Goal: Task Accomplishment & Management: Manage account settings

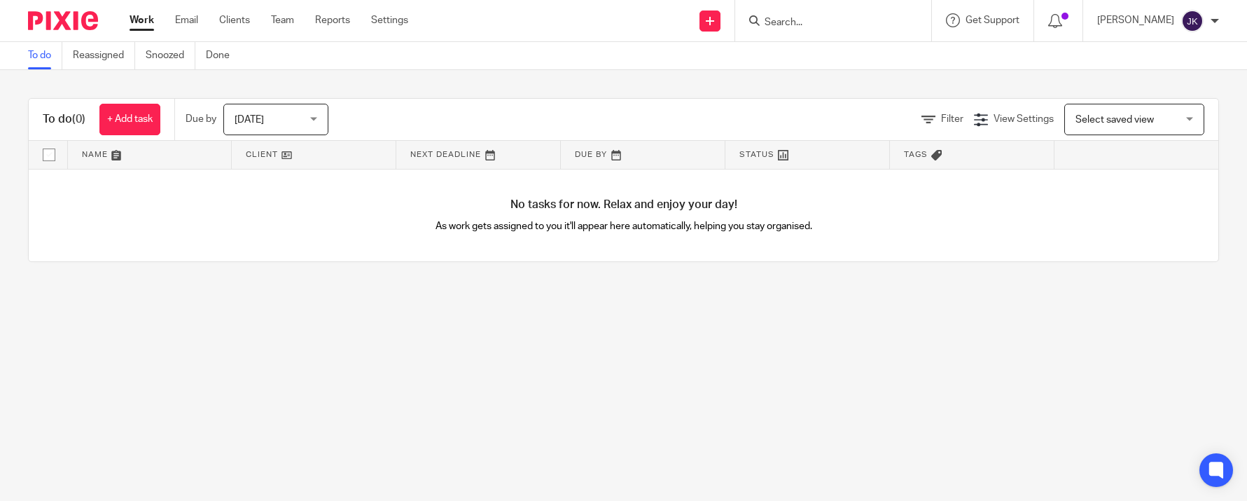
click at [289, 112] on span "[DATE]" at bounding box center [272, 118] width 74 height 29
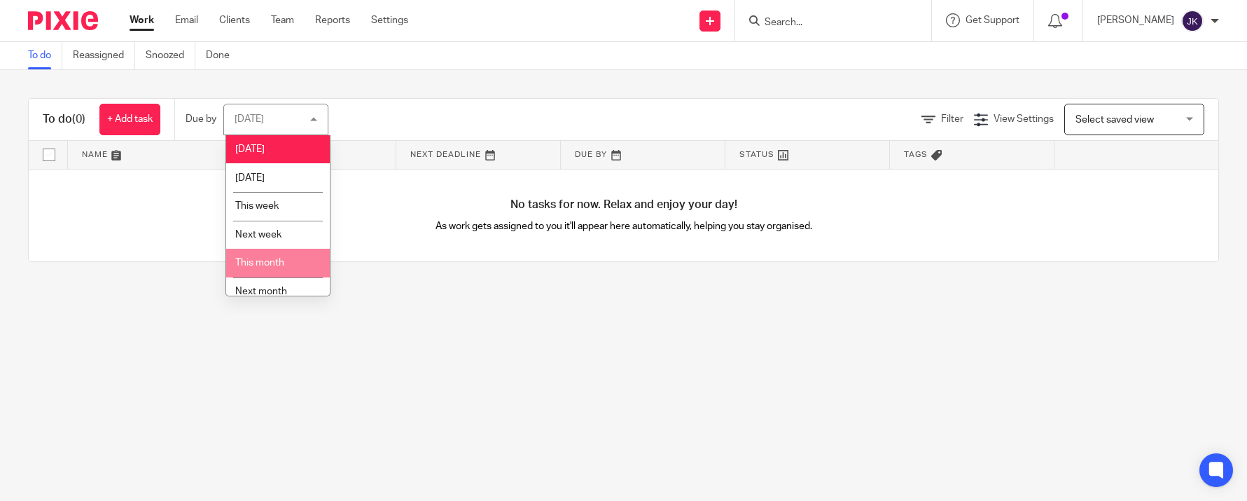
scroll to position [39, 0]
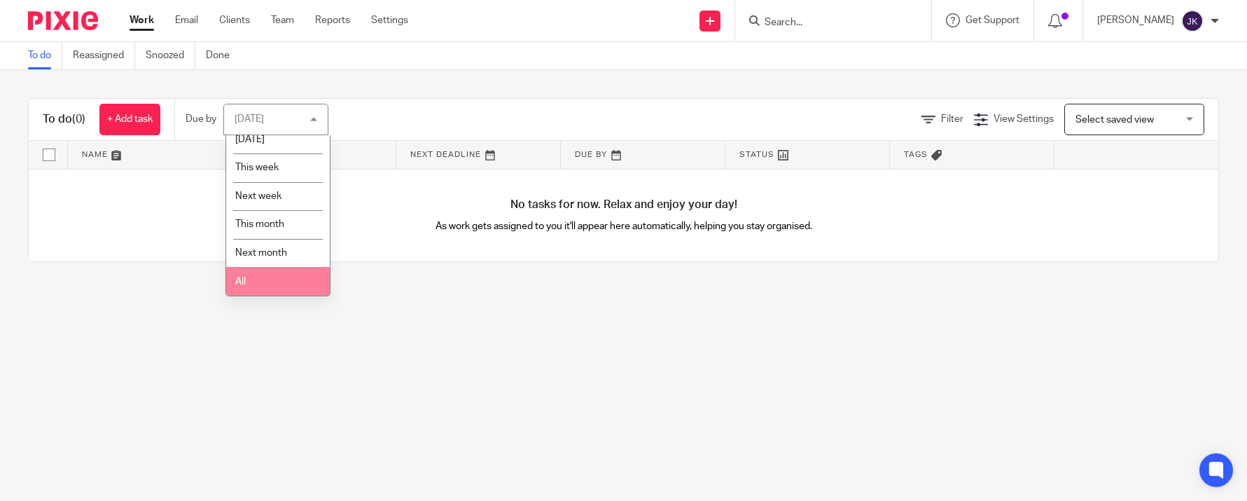
click at [268, 276] on li "All" at bounding box center [278, 281] width 104 height 29
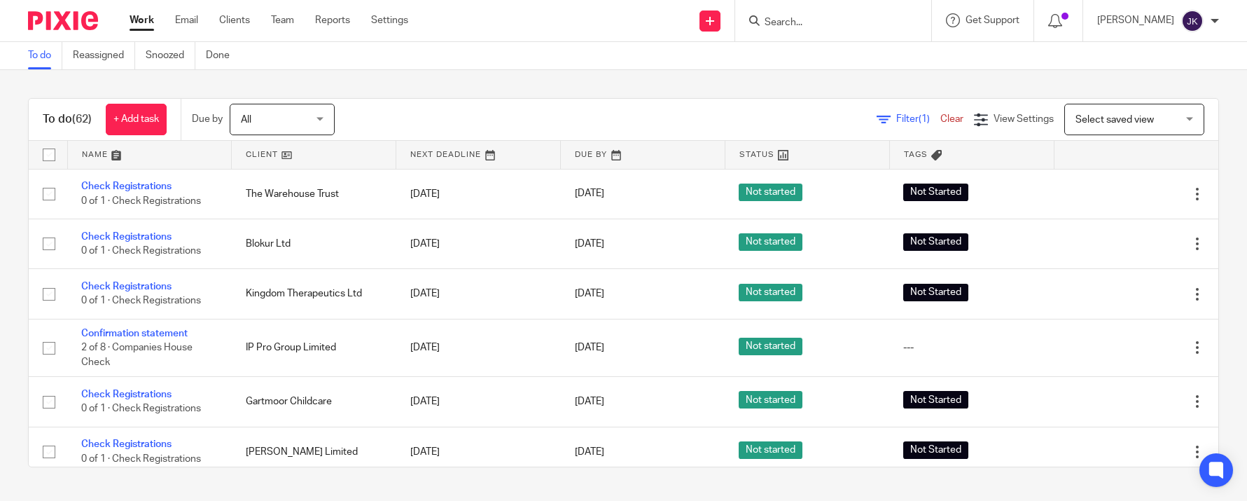
click at [776, 22] on input "Search" at bounding box center [826, 23] width 126 height 13
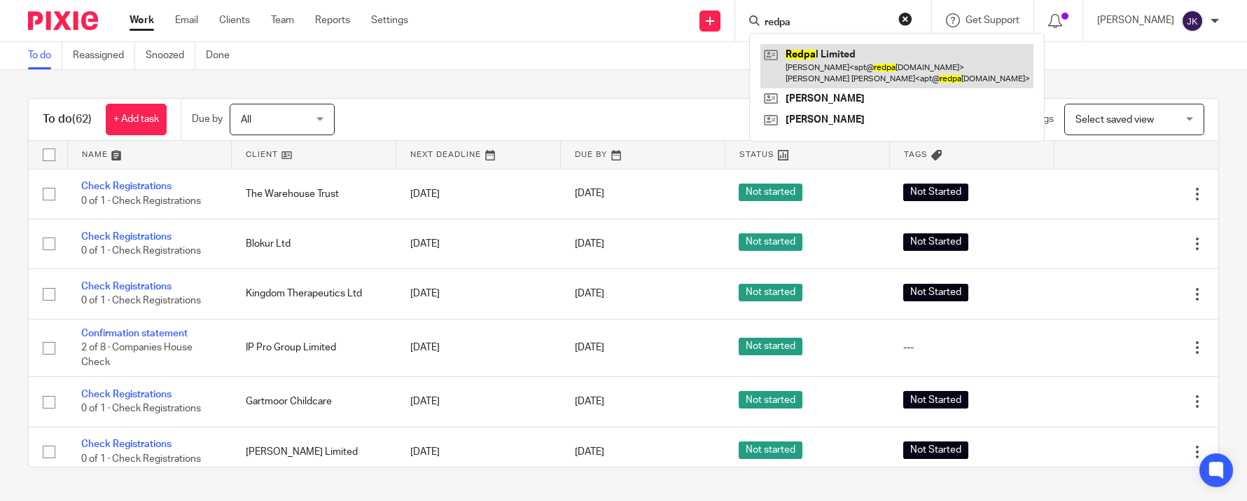
type input "redpa"
click at [788, 56] on link at bounding box center [897, 65] width 273 height 43
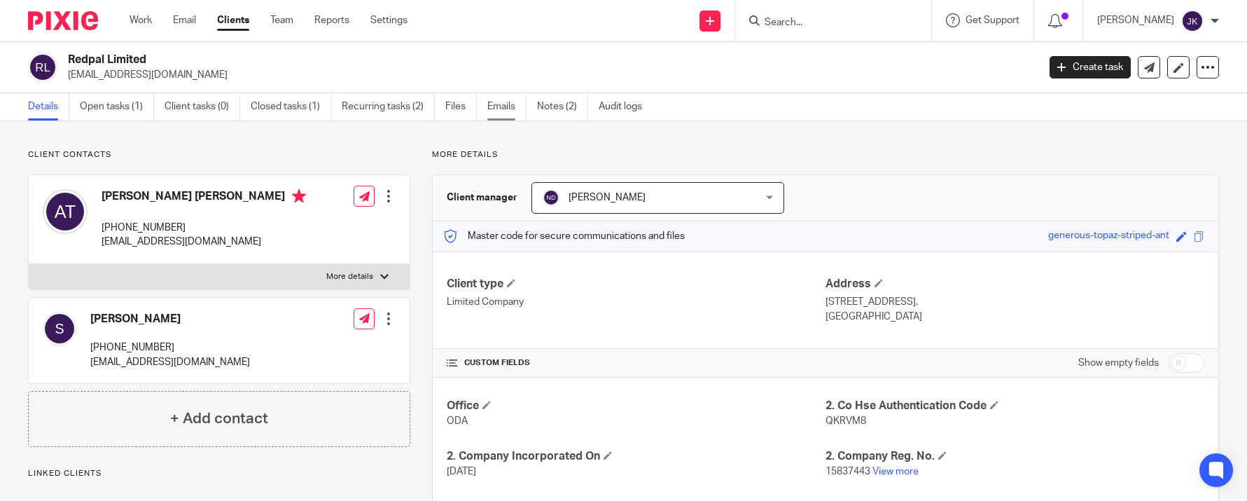
click at [501, 100] on link "Emails" at bounding box center [506, 106] width 39 height 27
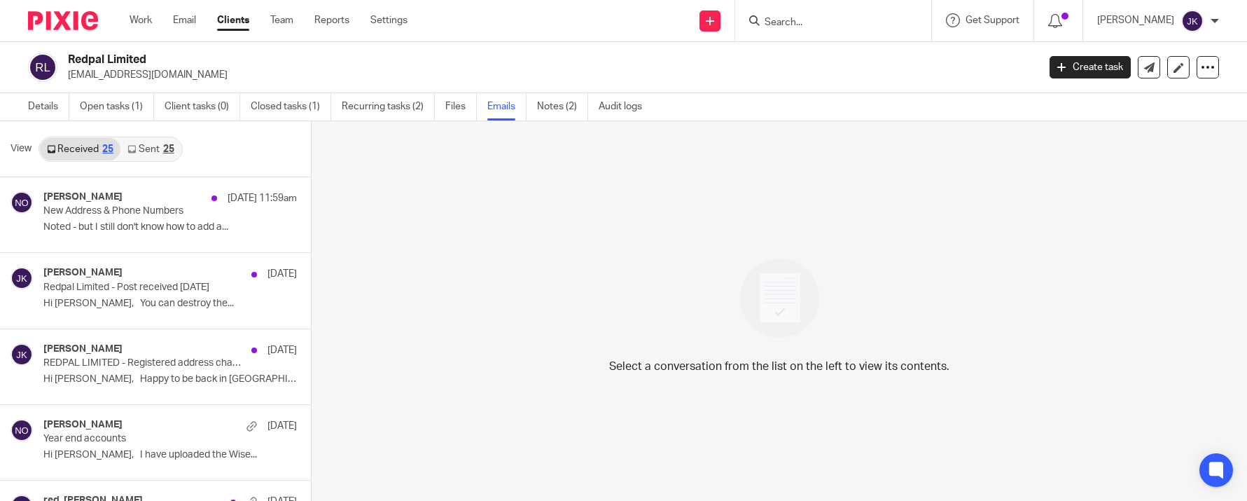
click at [146, 156] on link "Sent 25" at bounding box center [150, 149] width 60 height 22
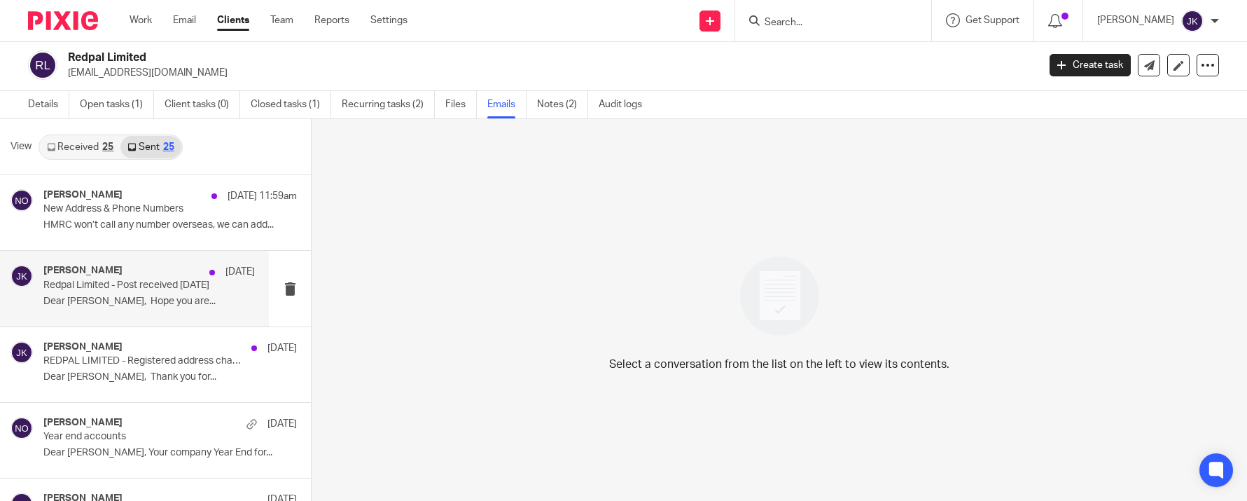
click at [176, 276] on div "Johanne Kassardjian 24 Aug" at bounding box center [149, 272] width 212 height 14
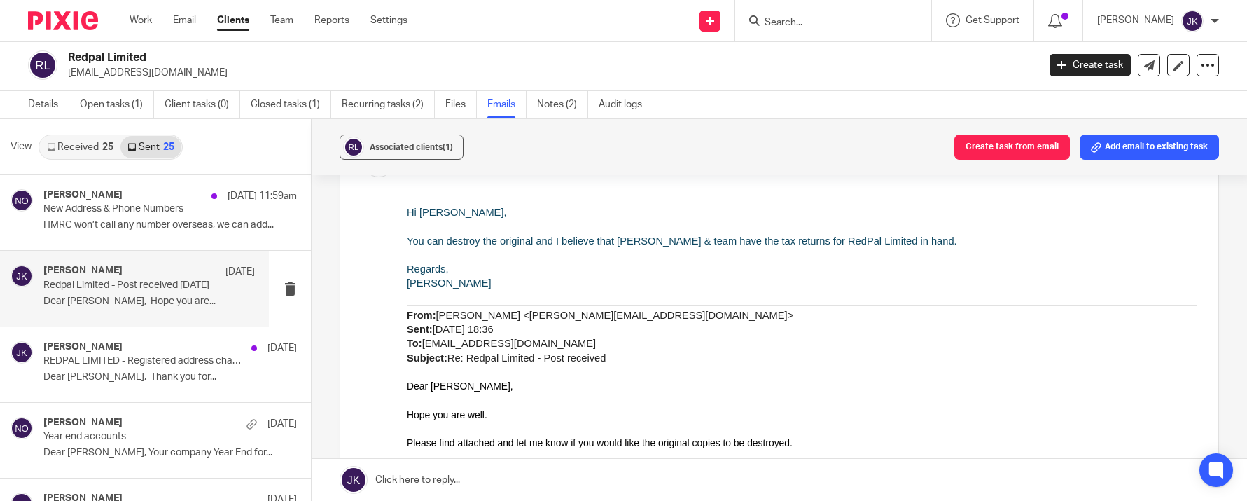
scroll to position [911, 0]
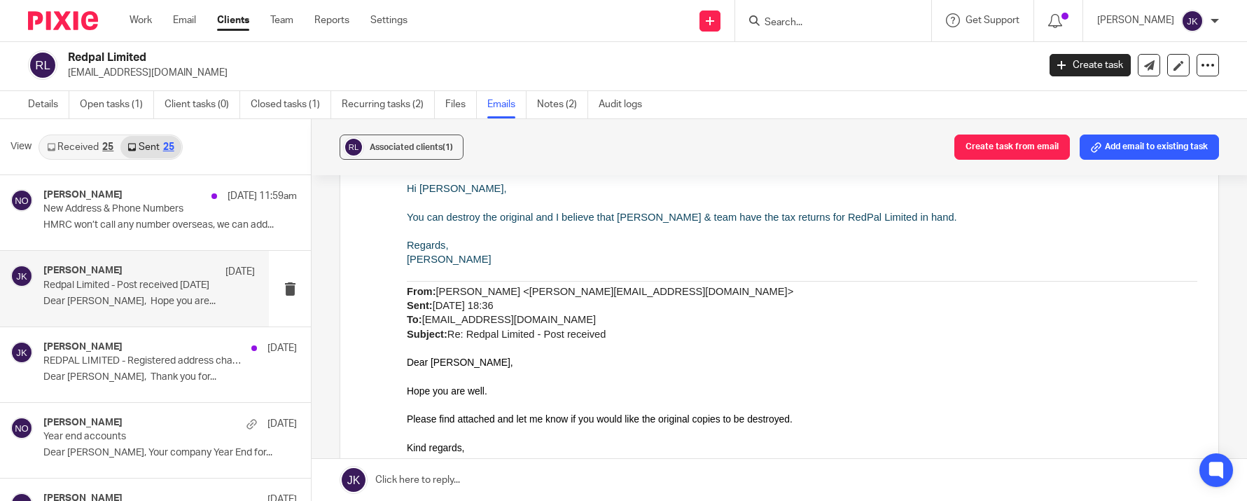
click at [851, 329] on p "From: Johanne Kassardjian <johanne@odaccountants.co.uk> Sent: 22 August 2025 18…" at bounding box center [802, 312] width 791 height 57
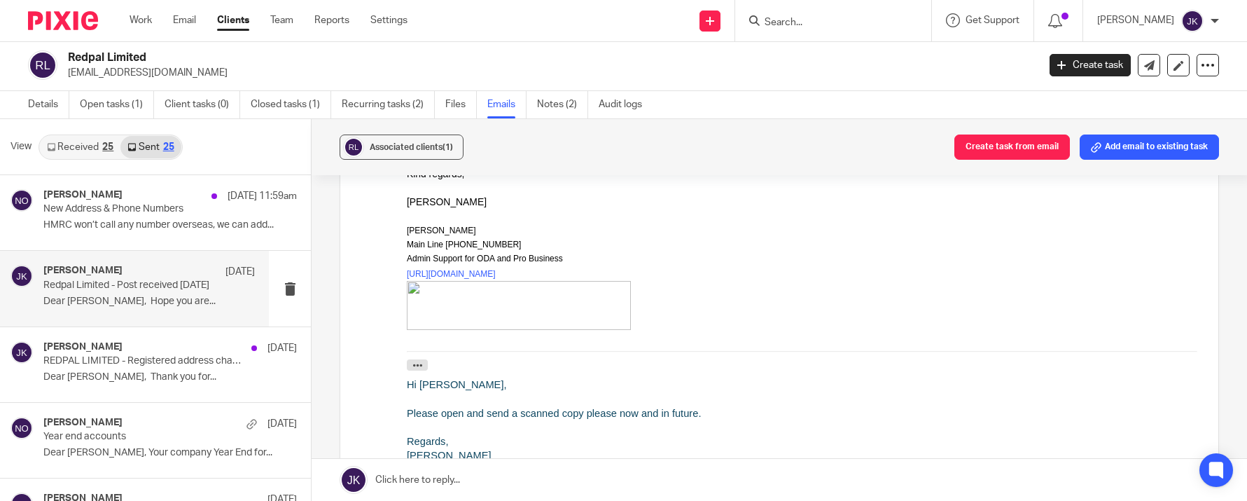
scroll to position [1191, 0]
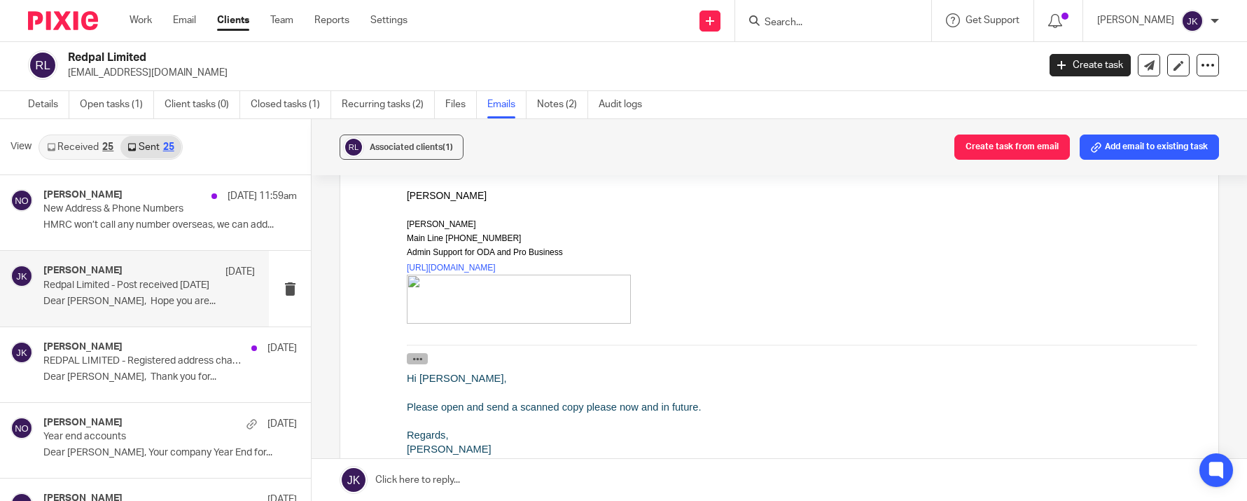
click at [413, 359] on icon "button" at bounding box center [418, 359] width 11 height 11
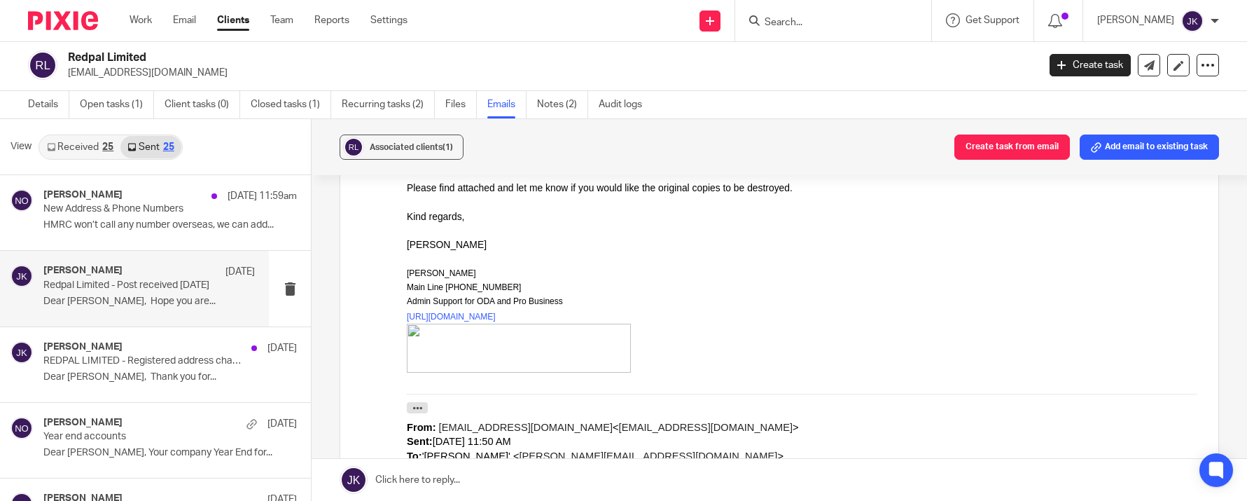
scroll to position [1121, 0]
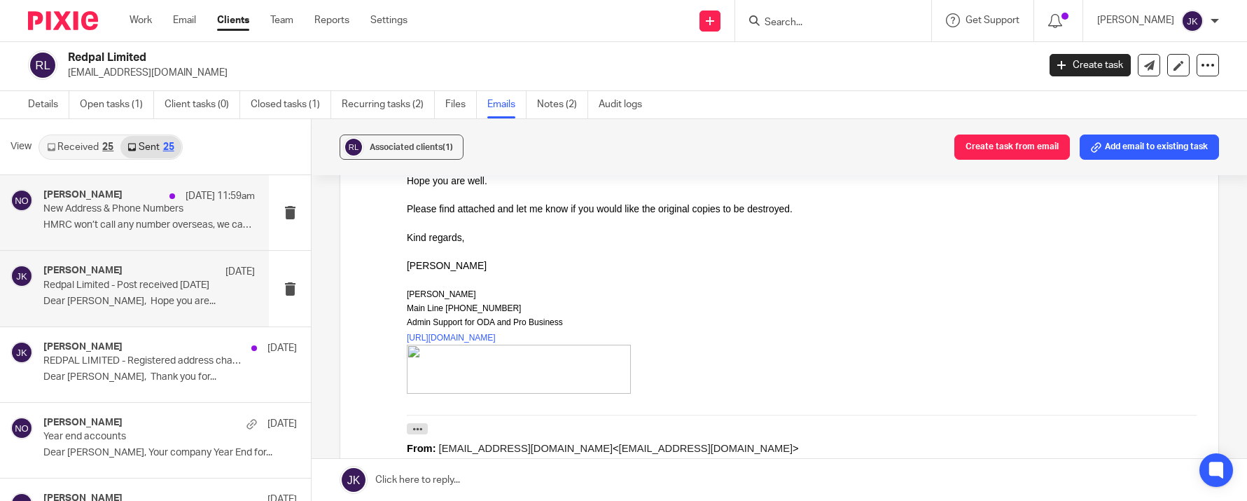
click at [139, 216] on div "Niall O'Driscoll 15 Sep 11:59am New Address & Phone Numbers HMRC won’t call any…" at bounding box center [149, 212] width 212 height 47
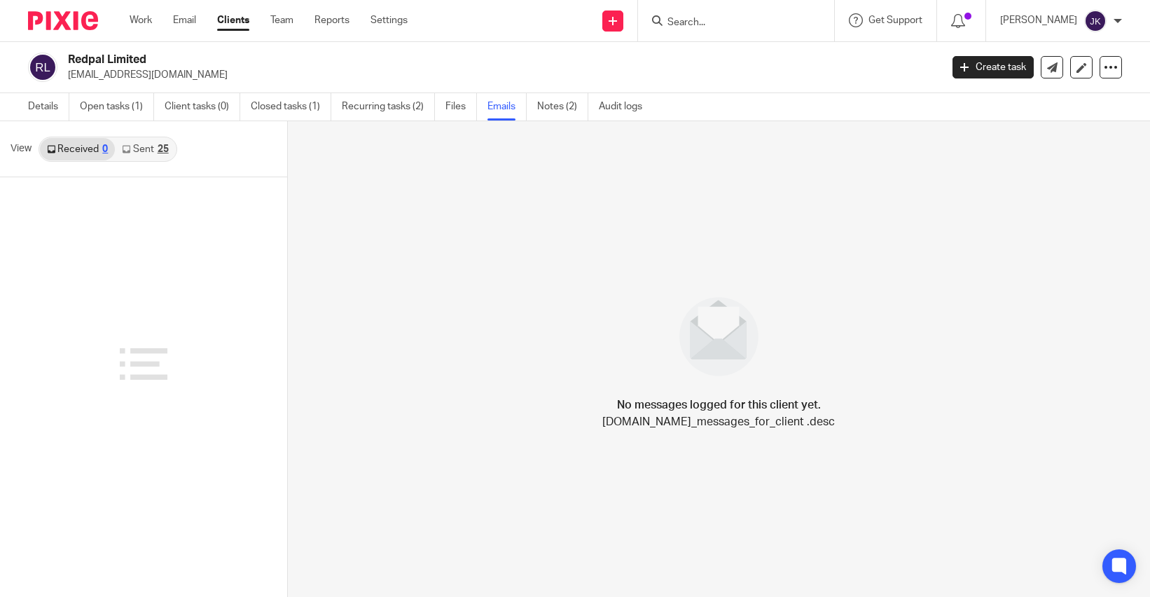
click at [145, 158] on link "Sent 25" at bounding box center [145, 149] width 60 height 22
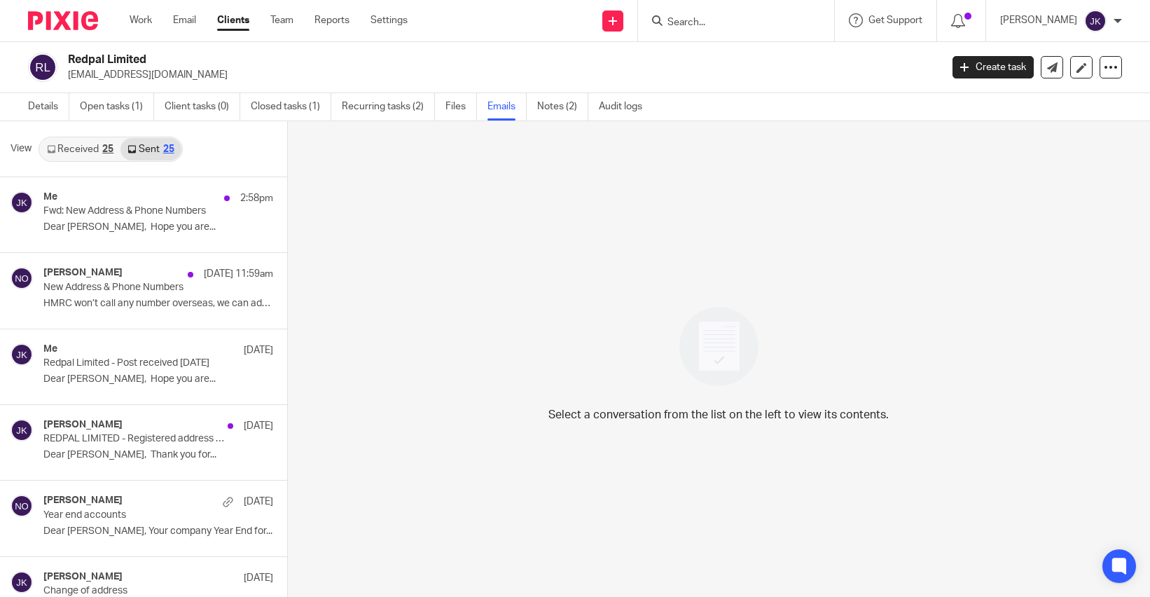
scroll to position [2, 0]
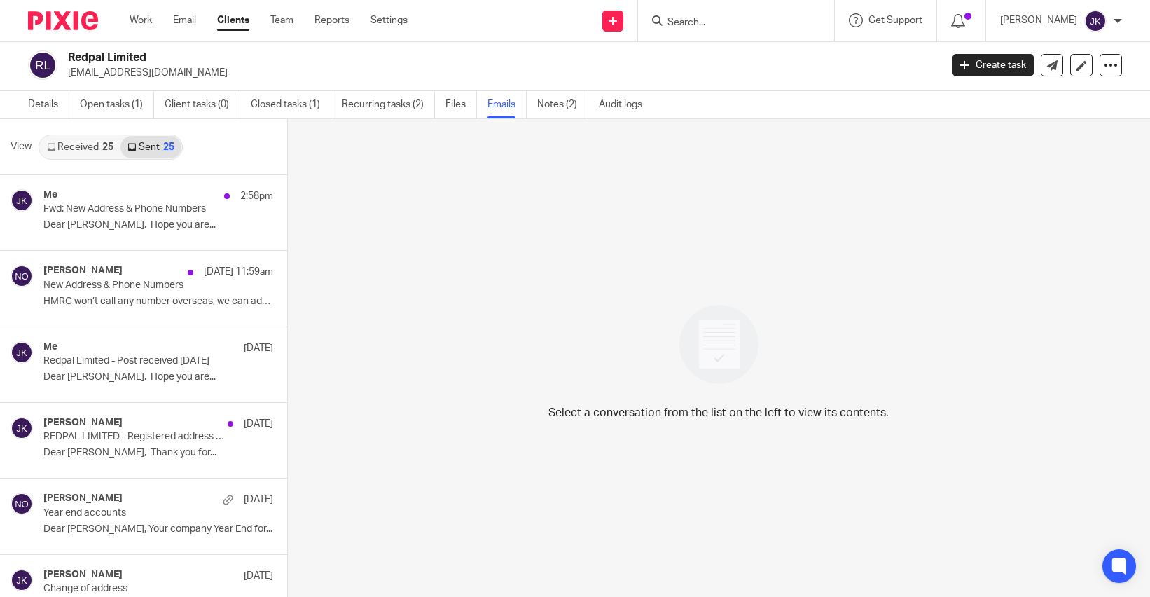
click at [146, 153] on link "Sent 25" at bounding box center [150, 147] width 60 height 22
click at [128, 257] on div "Niall O'Driscoll 15 Sep 11:59am New Address & Phone Numbers HMRC won’t call any…" at bounding box center [122, 288] width 245 height 75
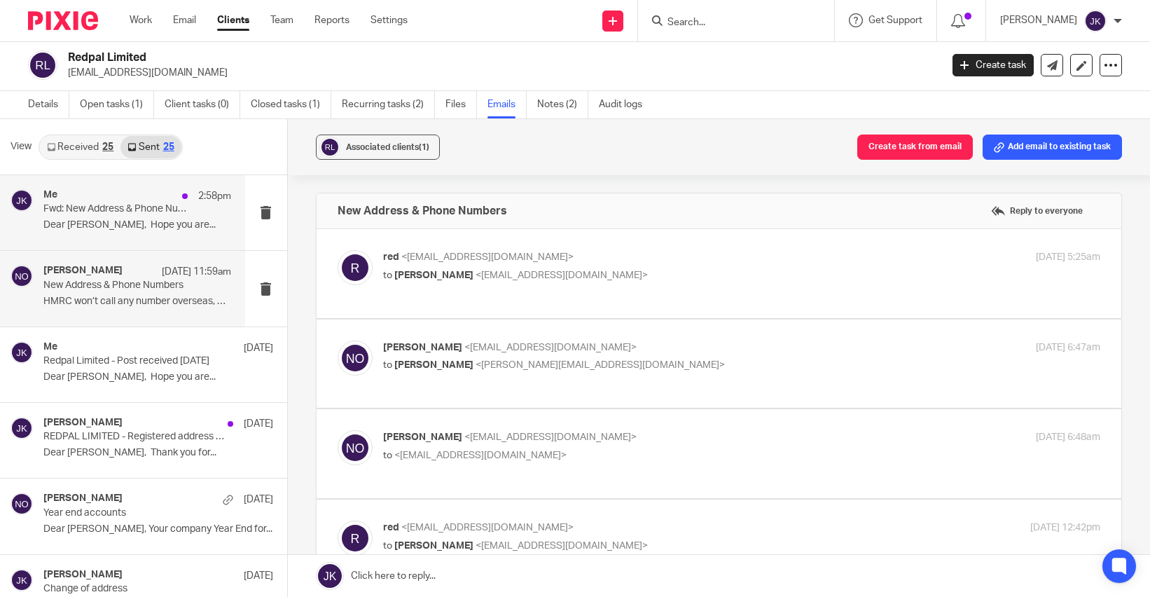
scroll to position [0, 0]
click at [131, 218] on div "Me 2:58pm Fwd: New Address & Phone Numbers Dear Andrew, Hope you are..." at bounding box center [137, 212] width 188 height 47
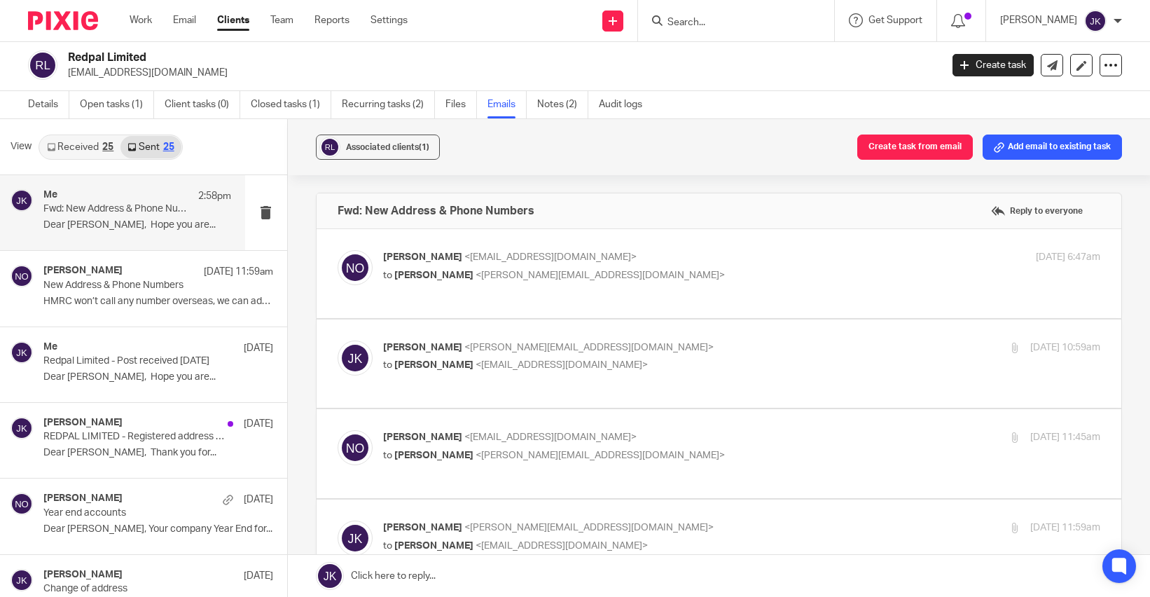
click at [144, 219] on p "Dear Andrew, Hope you are..." at bounding box center [137, 225] width 188 height 12
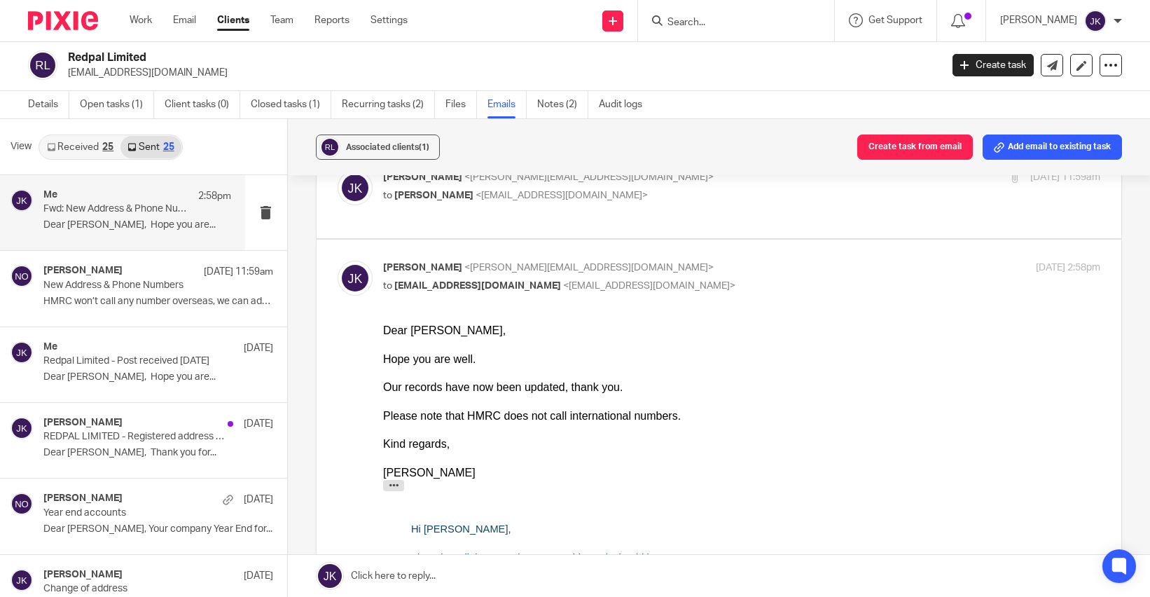
click at [524, 210] on div "Johanne Kassardjian <johanne@odaccountants.co.uk> to Niall O'Driscoll <niall@od…" at bounding box center [719, 193] width 763 height 47
click at [487, 215] on div "Johanne Kassardjian <johanne@odaccountants.co.uk> to Niall O'Driscoll <niall@od…" at bounding box center [719, 193] width 763 height 47
click at [406, 219] on label at bounding box center [719, 193] width 805 height 89
click at [338, 170] on input "checkbox" at bounding box center [337, 170] width 1 height 1
checkbox input "true"
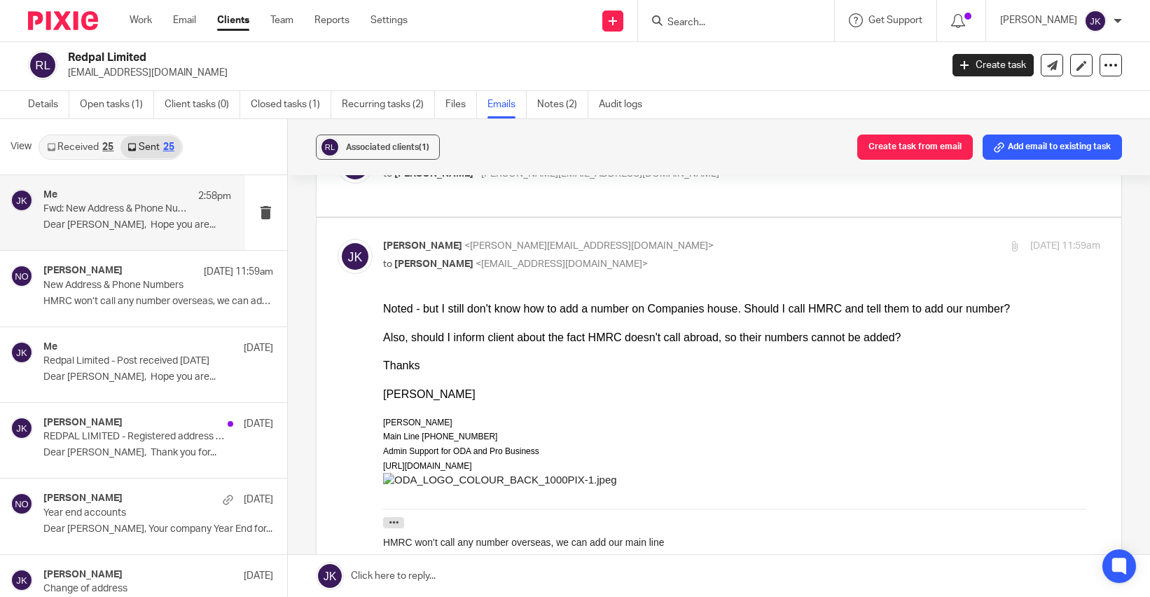
scroll to position [280, 0]
click at [62, 279] on p "New Address & Phone Numbers" at bounding box center [118, 285] width 150 height 12
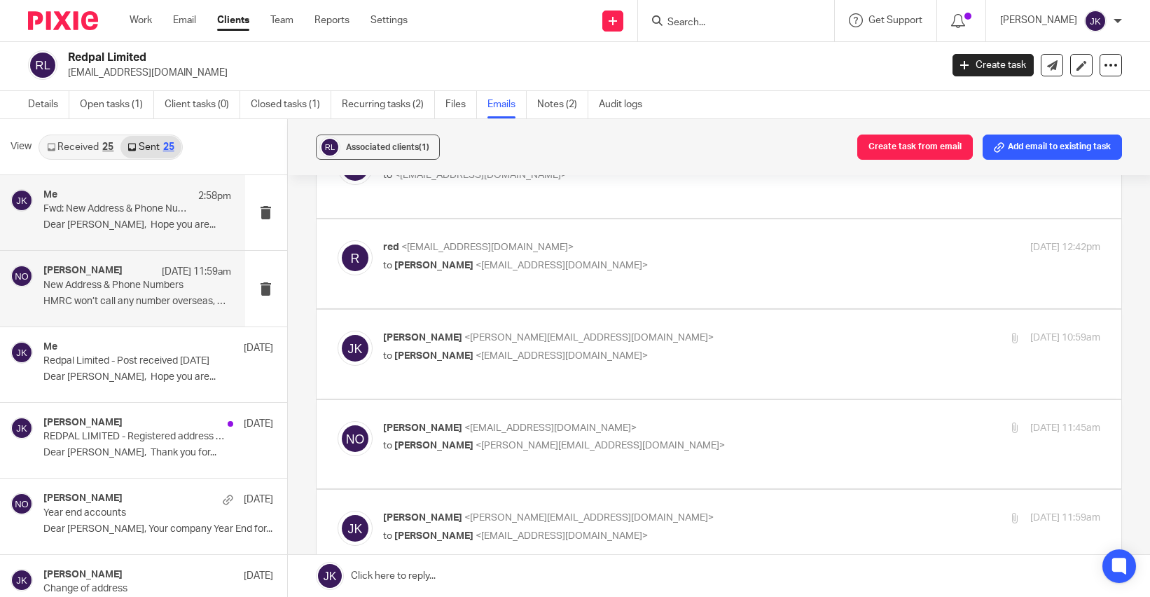
scroll to position [0, 0]
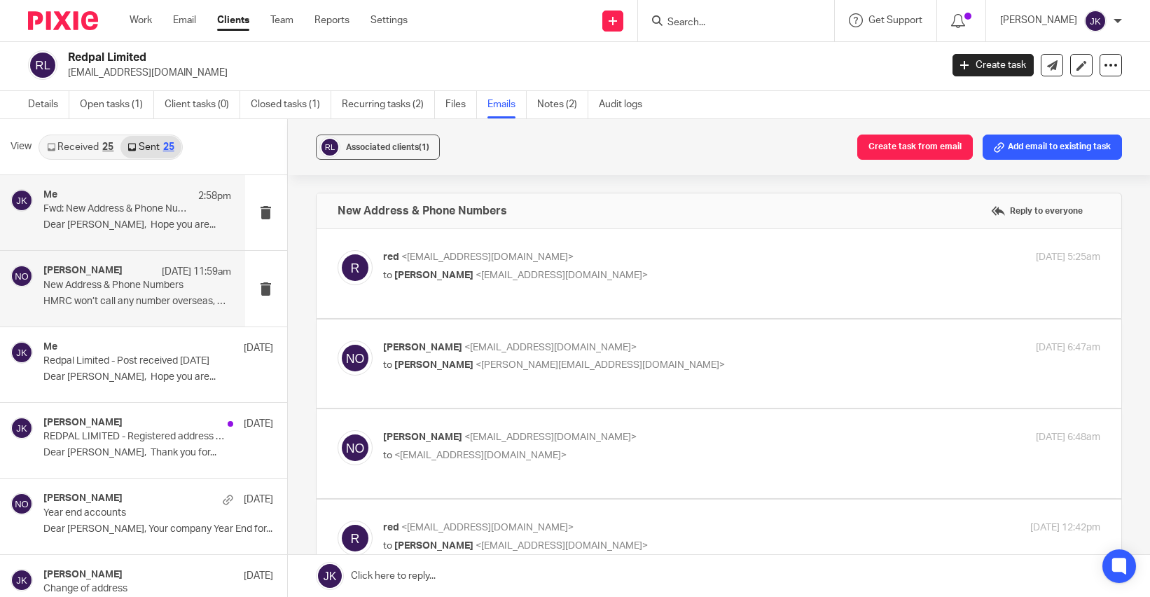
click at [97, 226] on p "Dear Andrew, Hope you are..." at bounding box center [137, 225] width 188 height 12
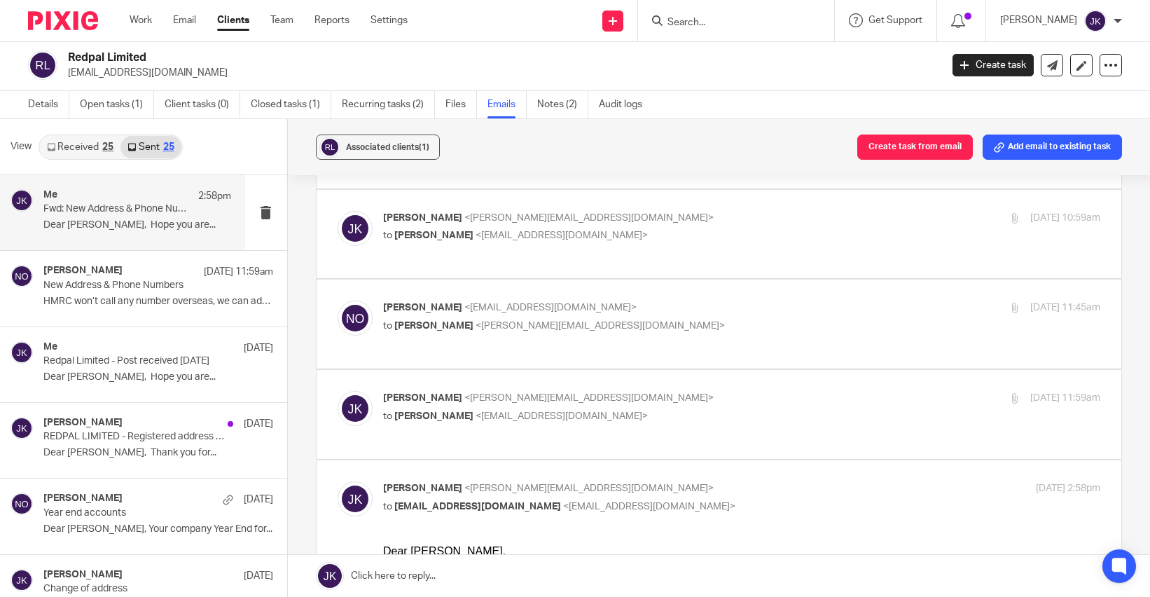
scroll to position [420, 0]
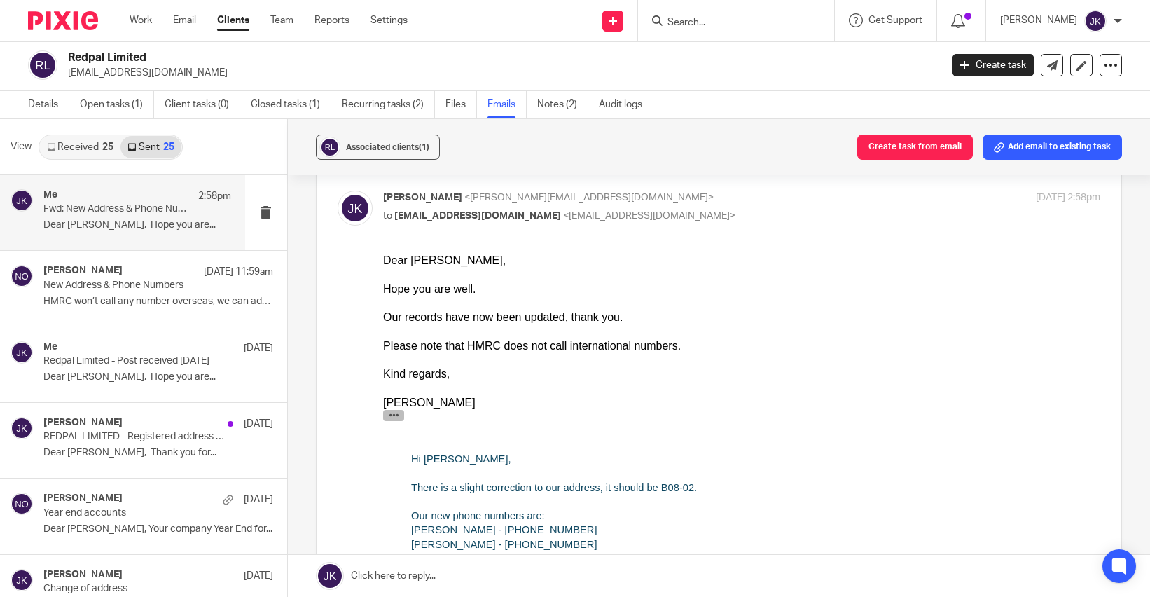
click at [397, 417] on icon "button" at bounding box center [393, 414] width 11 height 11
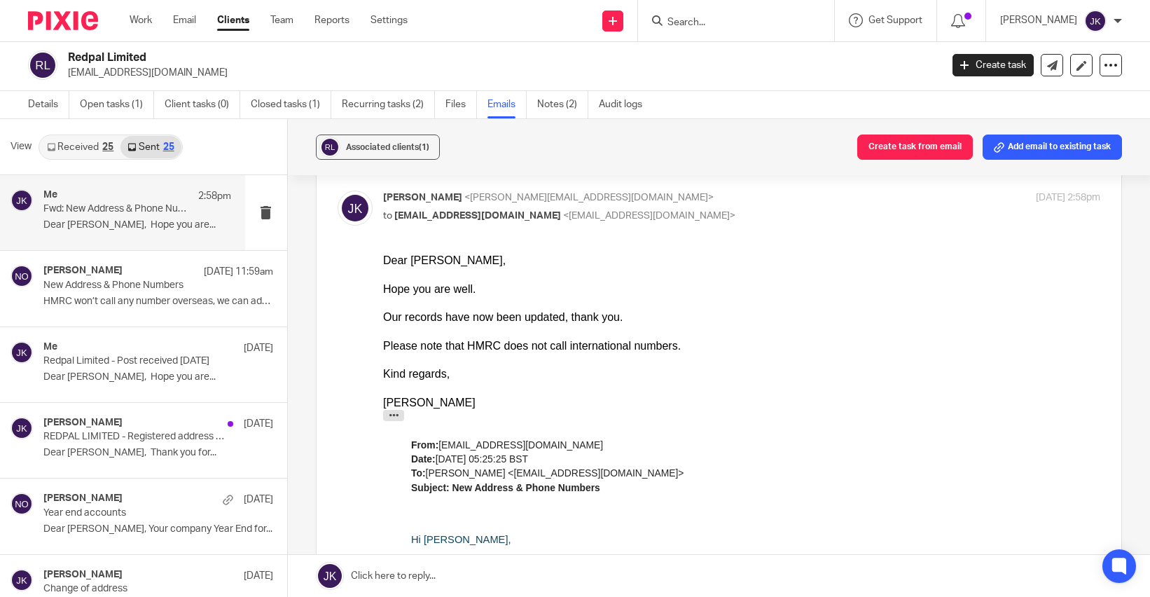
scroll to position [350, 0]
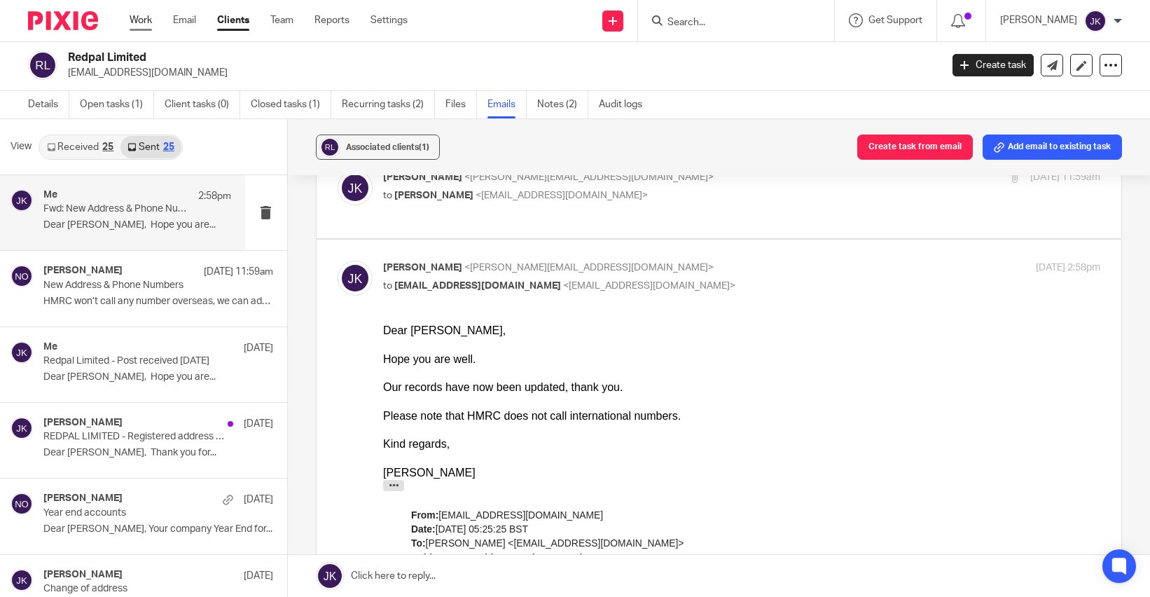
click at [148, 21] on link "Work" at bounding box center [141, 20] width 22 height 14
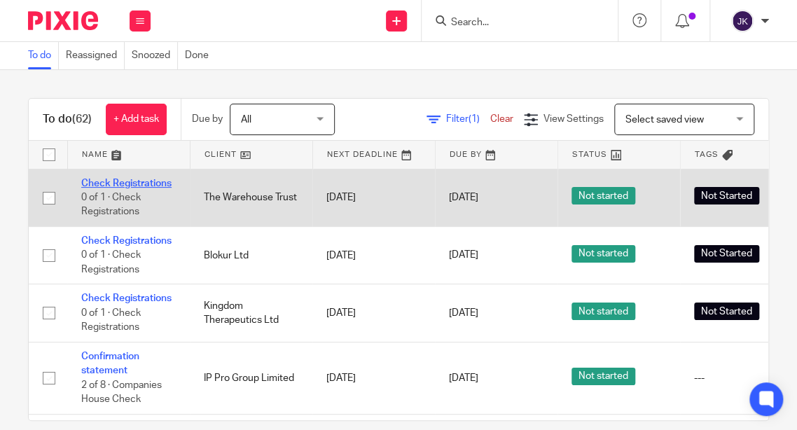
click at [148, 180] on link "Check Registrations" at bounding box center [126, 184] width 90 height 10
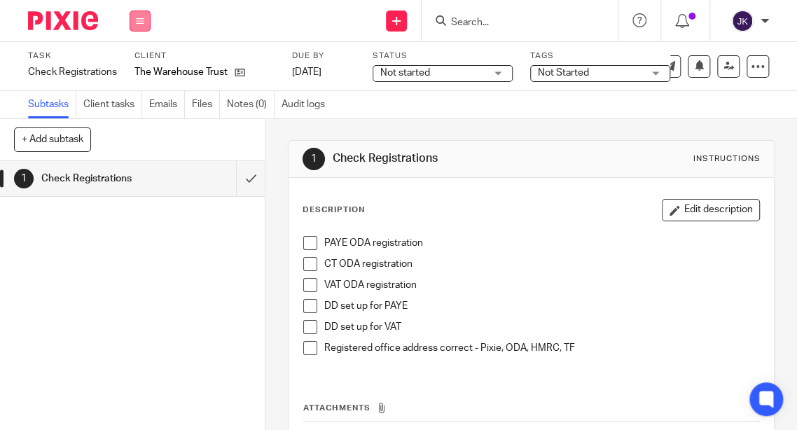
click at [130, 24] on button at bounding box center [140, 21] width 21 height 21
click at [124, 68] on link "Work" at bounding box center [133, 65] width 25 height 10
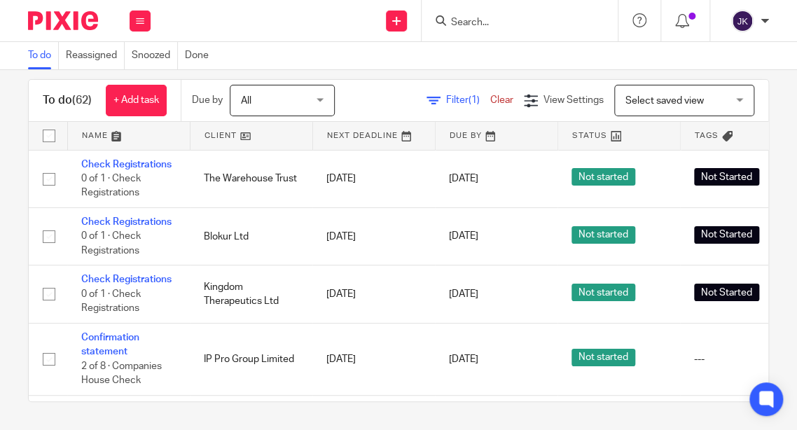
click at [504, 23] on input "Search" at bounding box center [513, 23] width 126 height 13
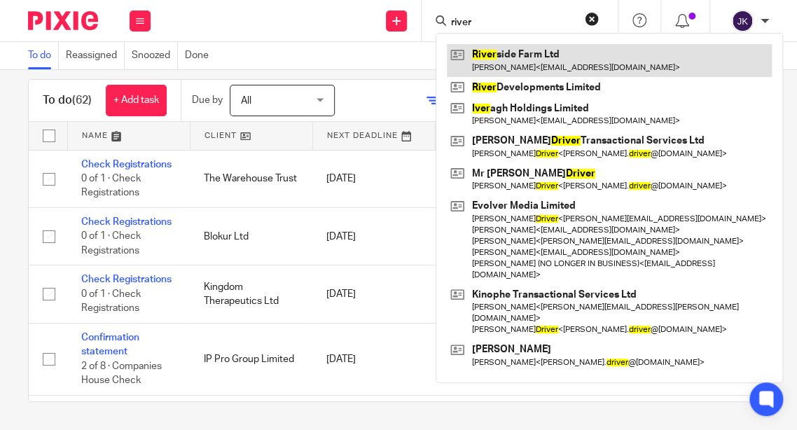
type input "river"
click at [560, 63] on link at bounding box center [609, 60] width 325 height 32
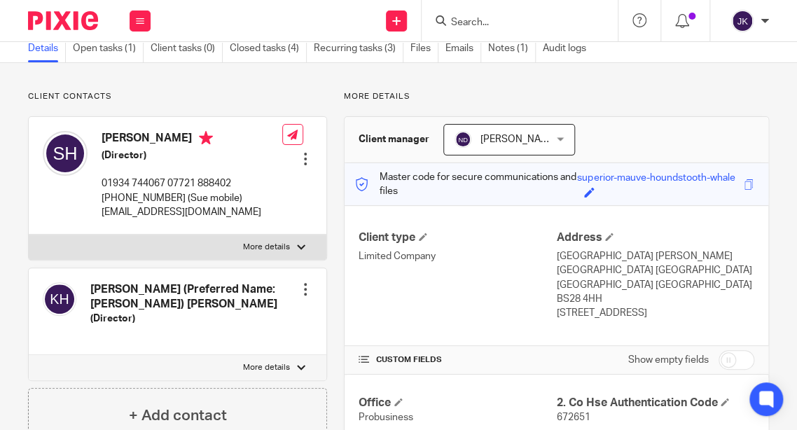
scroll to position [140, 0]
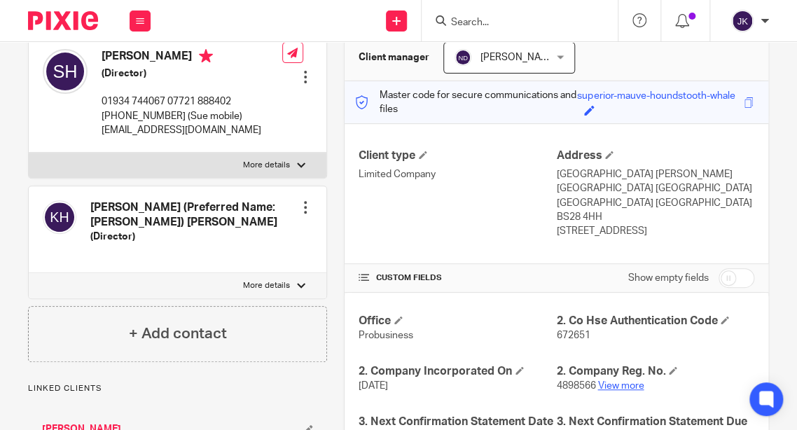
click at [618, 381] on link "View more" at bounding box center [620, 386] width 46 height 10
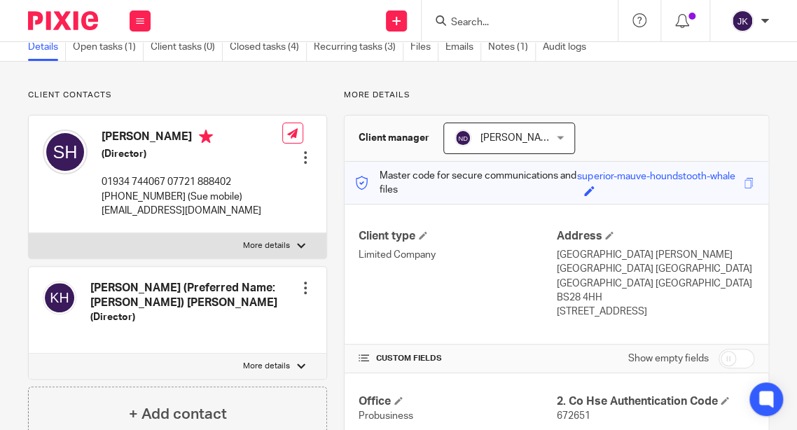
scroll to position [0, 0]
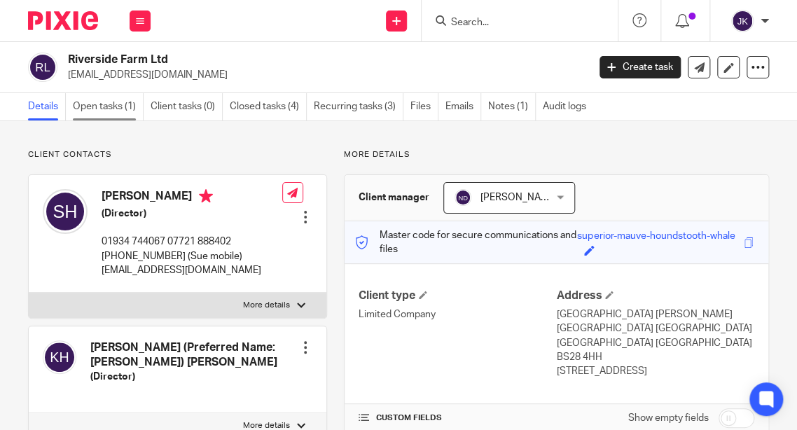
click at [121, 109] on link "Open tasks (1)" at bounding box center [108, 106] width 71 height 27
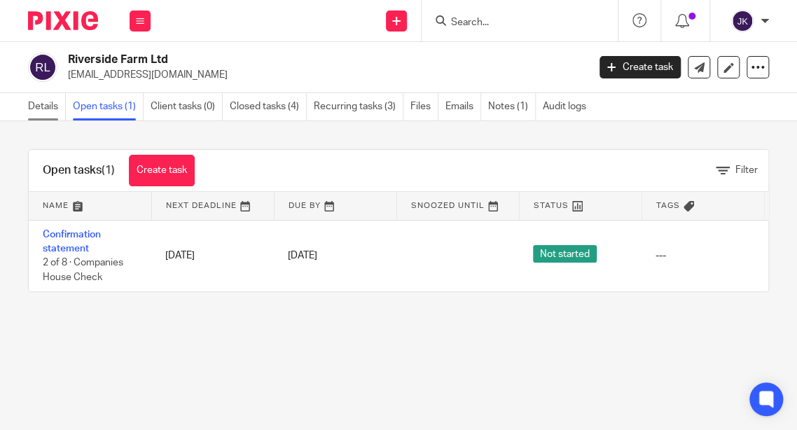
click at [49, 112] on link "Details" at bounding box center [47, 106] width 38 height 27
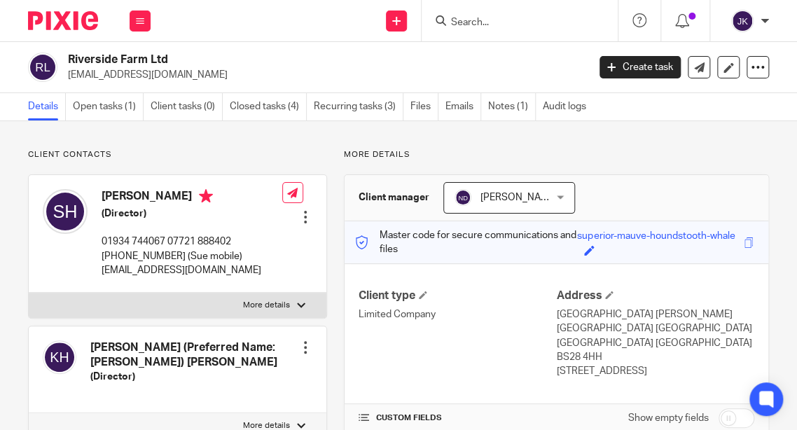
click at [759, 22] on div "[PERSON_NAME]" at bounding box center [746, 21] width 45 height 22
click at [705, 98] on span "Logout" at bounding box center [705, 97] width 32 height 10
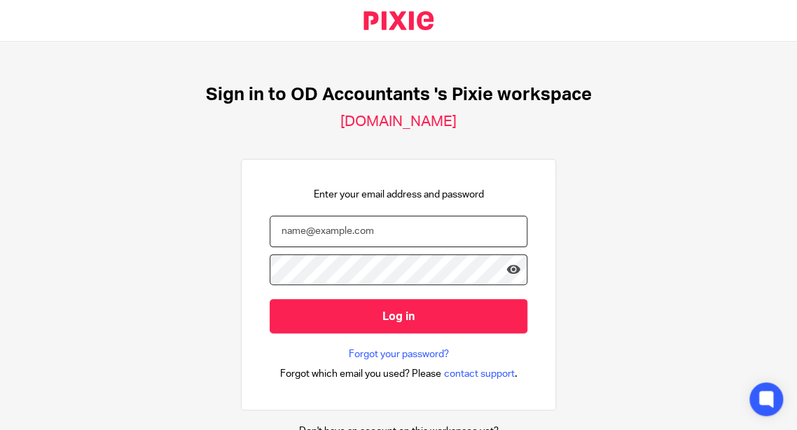
click at [382, 236] on input "email" at bounding box center [399, 232] width 258 height 32
type input "[EMAIL_ADDRESS][DOMAIN_NAME]"
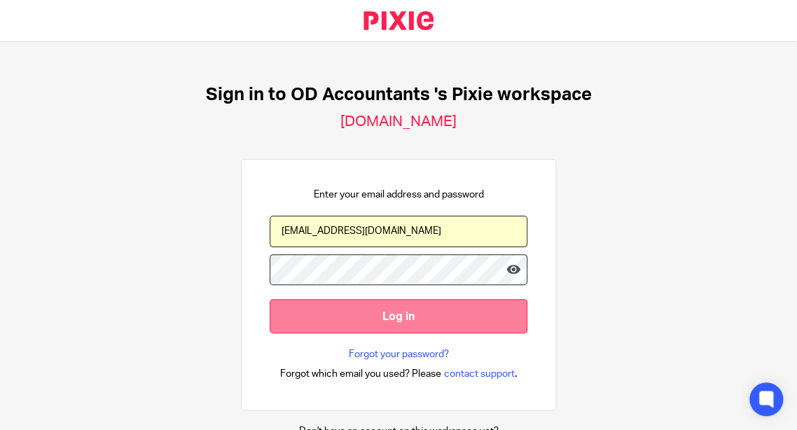
click at [358, 312] on input "Log in" at bounding box center [399, 316] width 258 height 34
